Goal: Check status: Check status

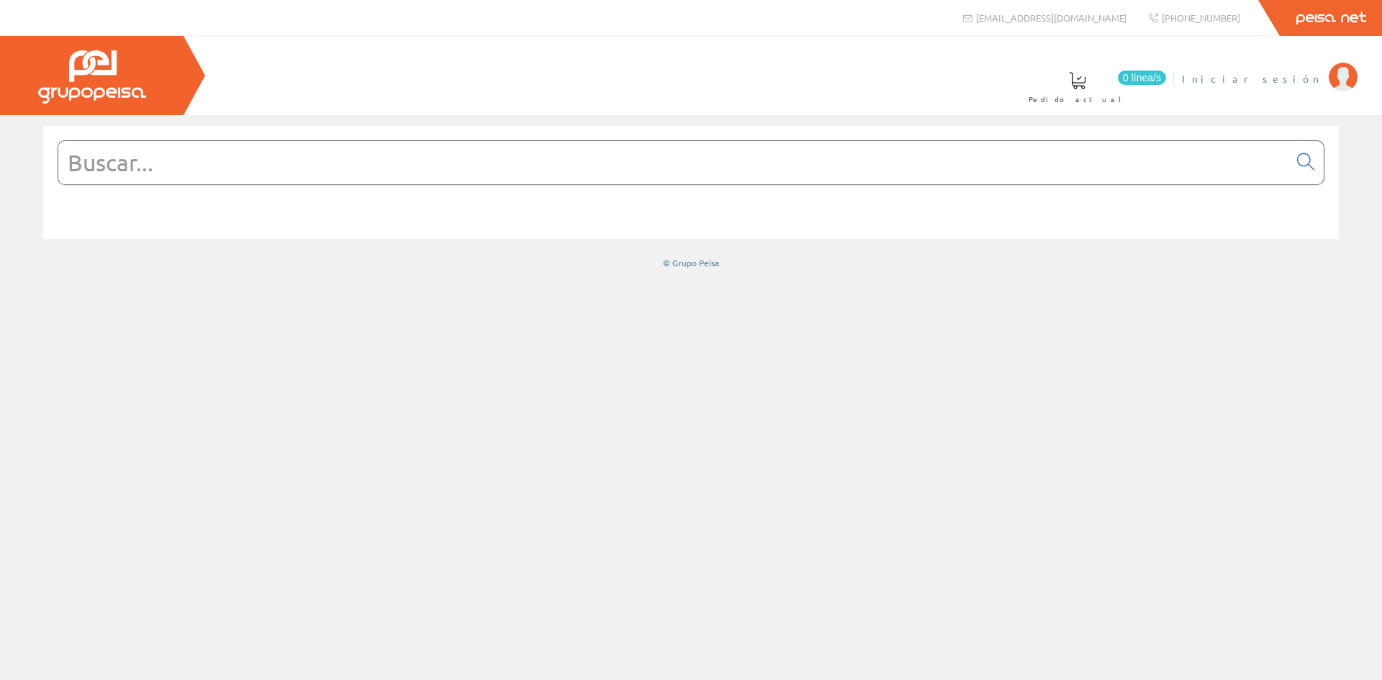
click at [1279, 81] on span "Iniciar sesión" at bounding box center [1252, 78] width 140 height 14
click at [1314, 83] on span "[PERSON_NAME]" at bounding box center [1256, 78] width 132 height 14
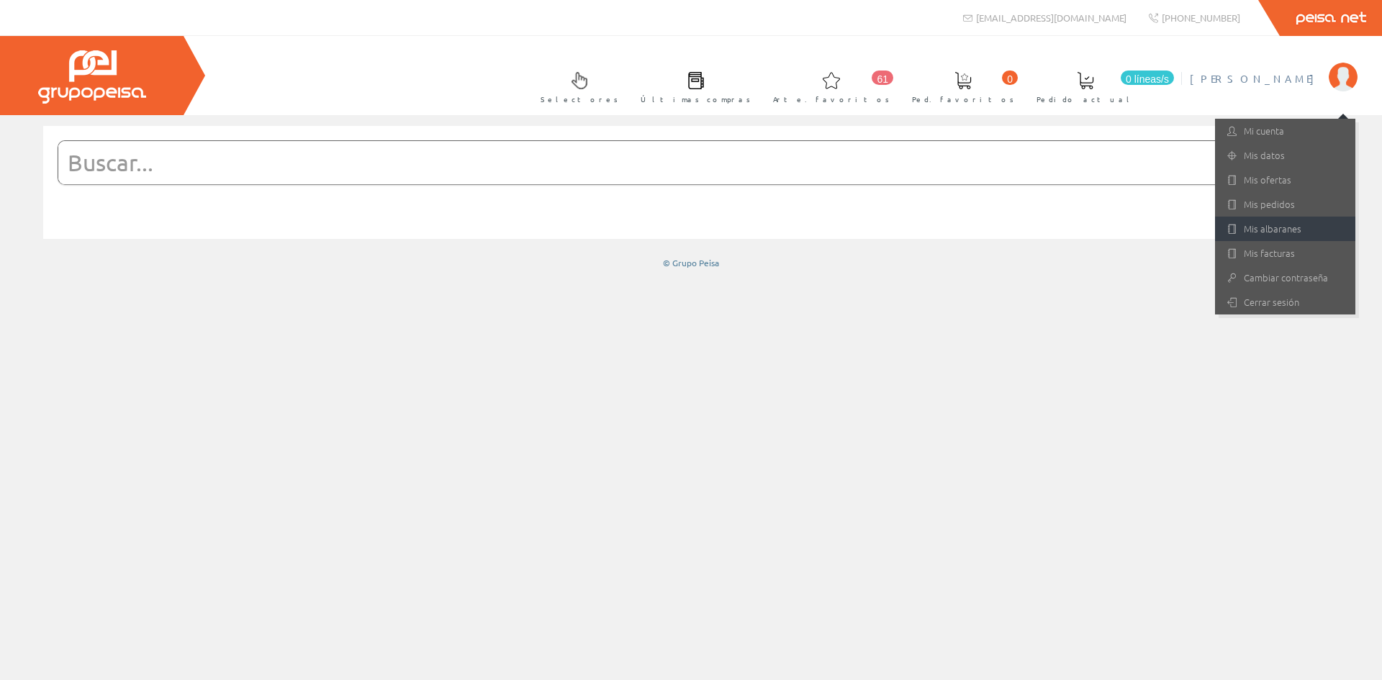
click at [1278, 220] on link "Mis albaranes" at bounding box center [1285, 229] width 140 height 24
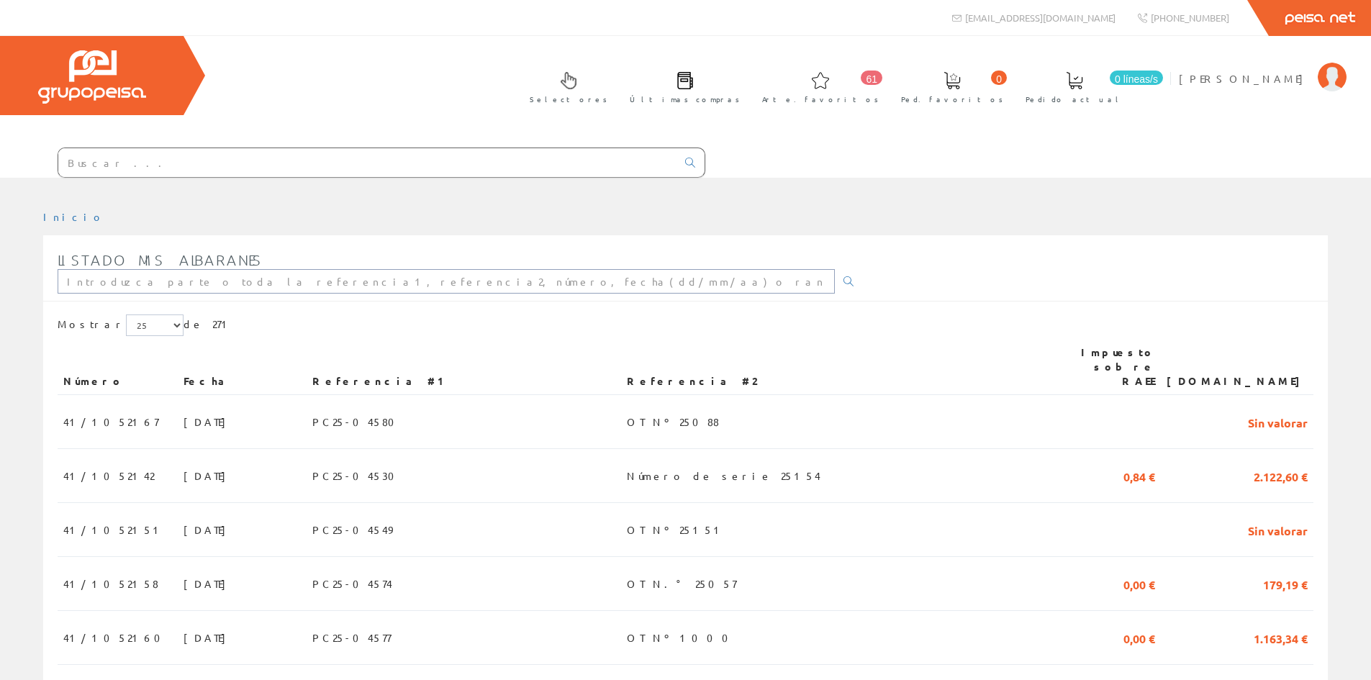
click at [122, 284] on input "text" at bounding box center [446, 281] width 777 height 24
type input "41/1051602"
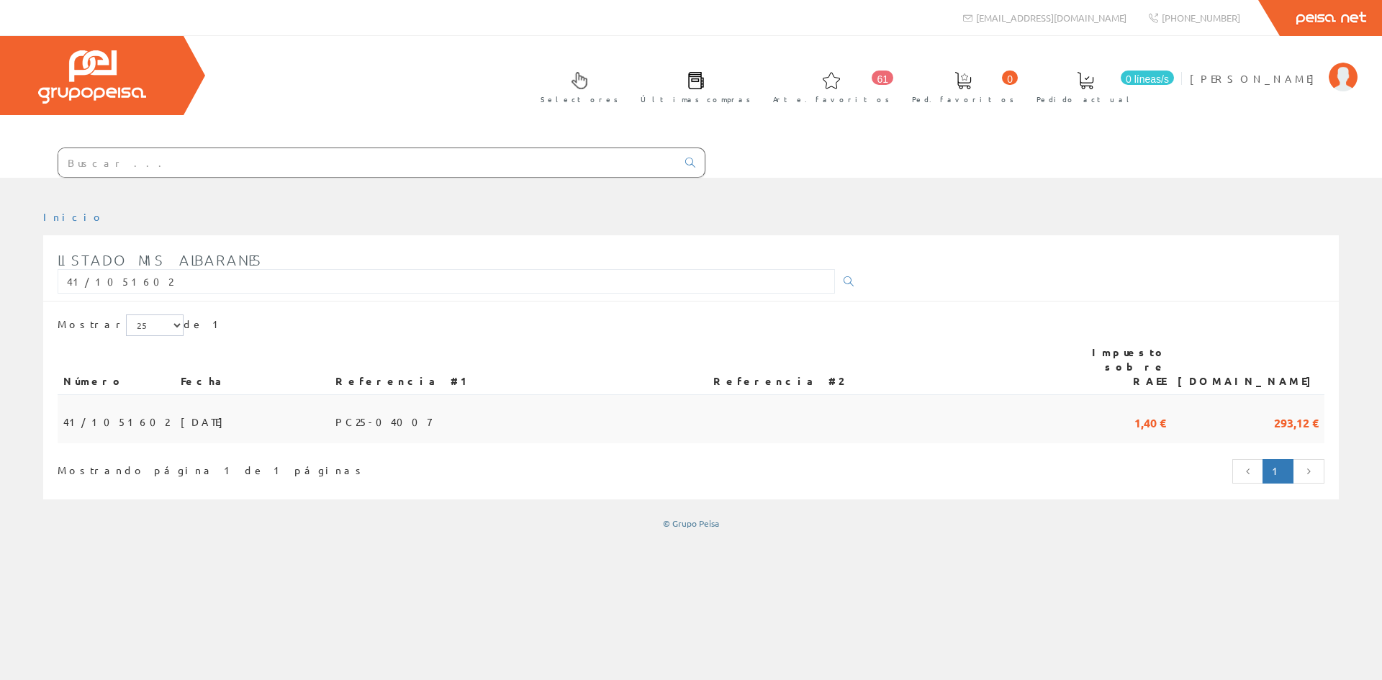
click at [99, 415] on font "41/1051602" at bounding box center [116, 421] width 106 height 13
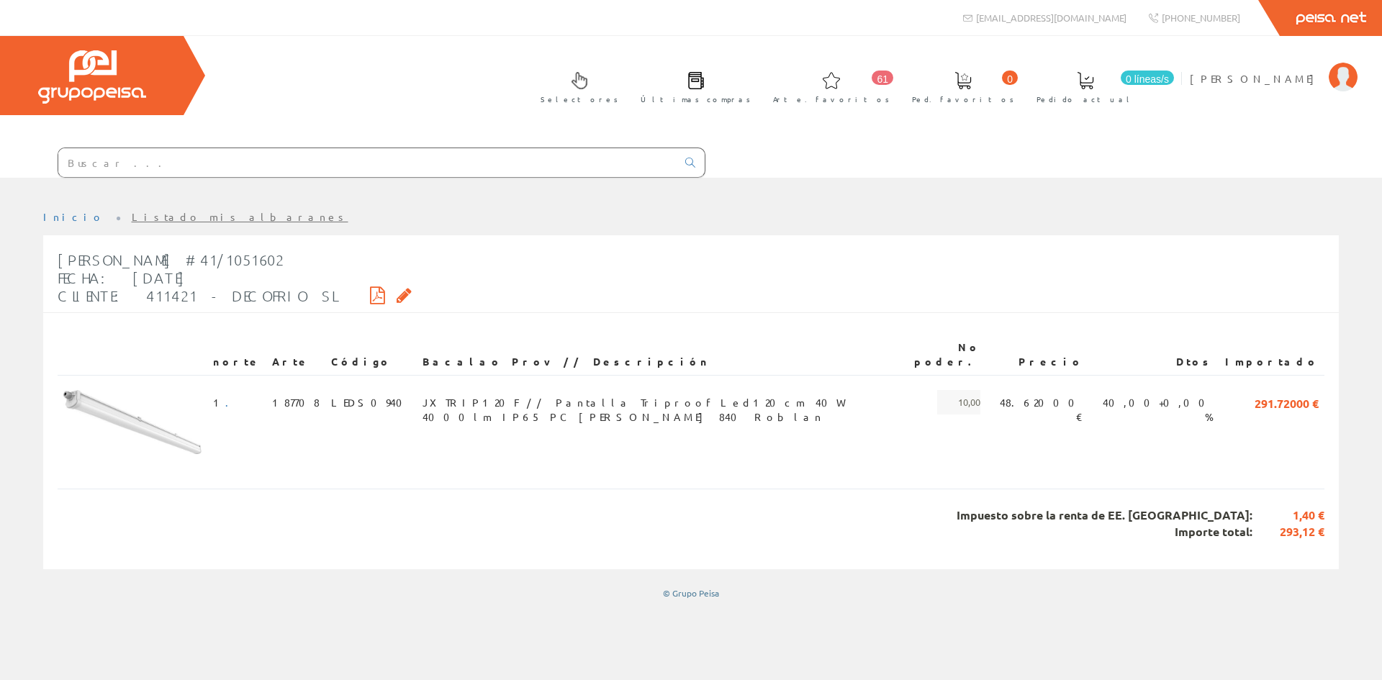
click at [397, 296] on icon at bounding box center [404, 295] width 15 height 10
